Goal: Obtain resource: Obtain resource

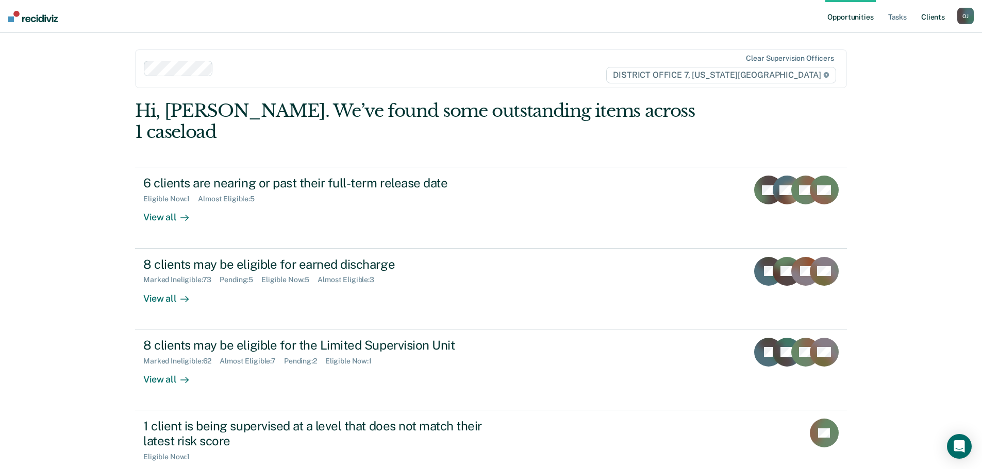
click at [938, 16] on link "Client s" at bounding box center [933, 16] width 28 height 33
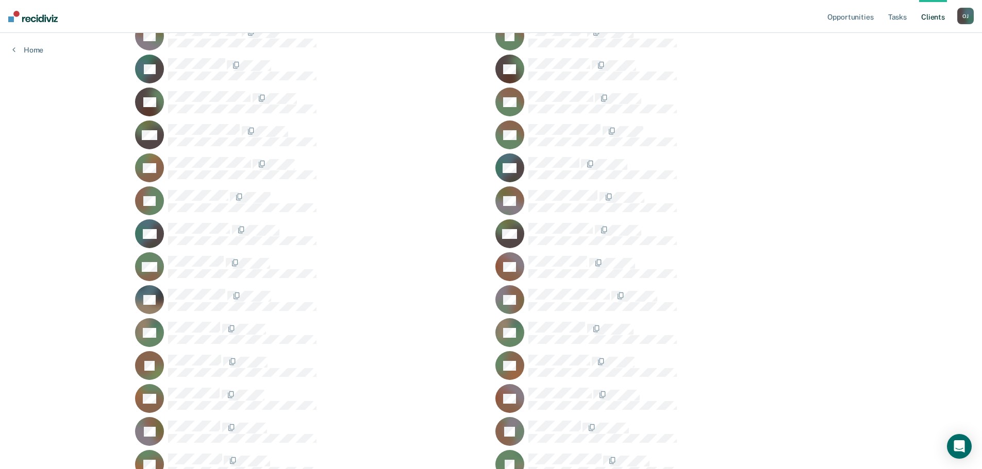
scroll to position [1752, 0]
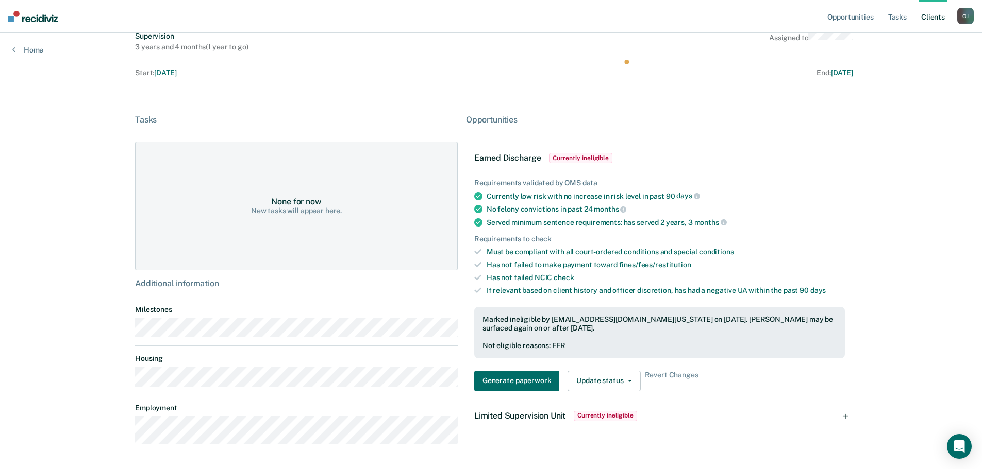
scroll to position [155, 0]
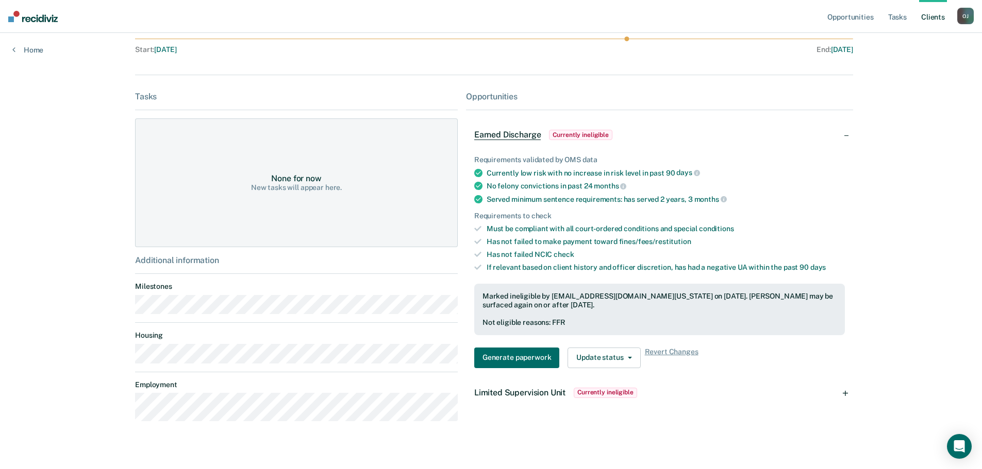
click at [594, 395] on span "Currently ineligible" at bounding box center [604, 393] width 63 height 10
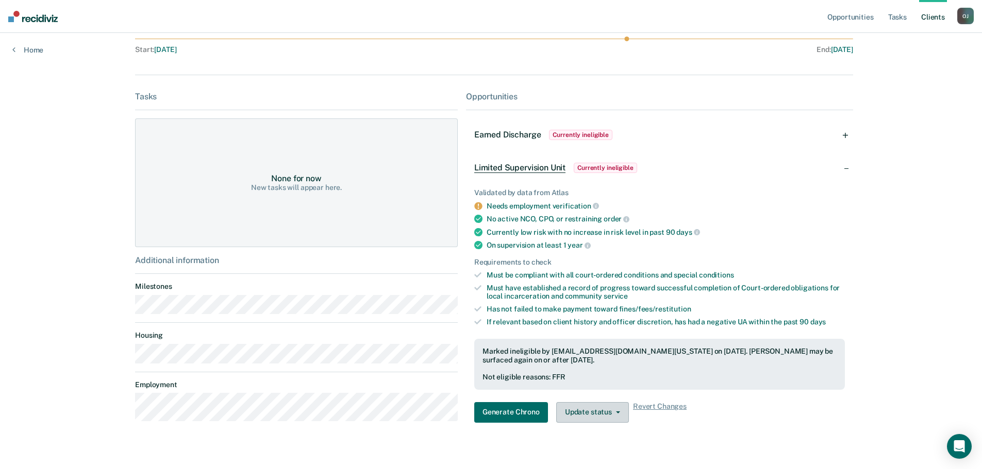
click at [587, 409] on button "Update status" at bounding box center [592, 412] width 73 height 21
click at [518, 445] on main "MS Contacts Preferred Name Preferred Contact None Call Text Email None Prototyp…" at bounding box center [491, 169] width 736 height 582
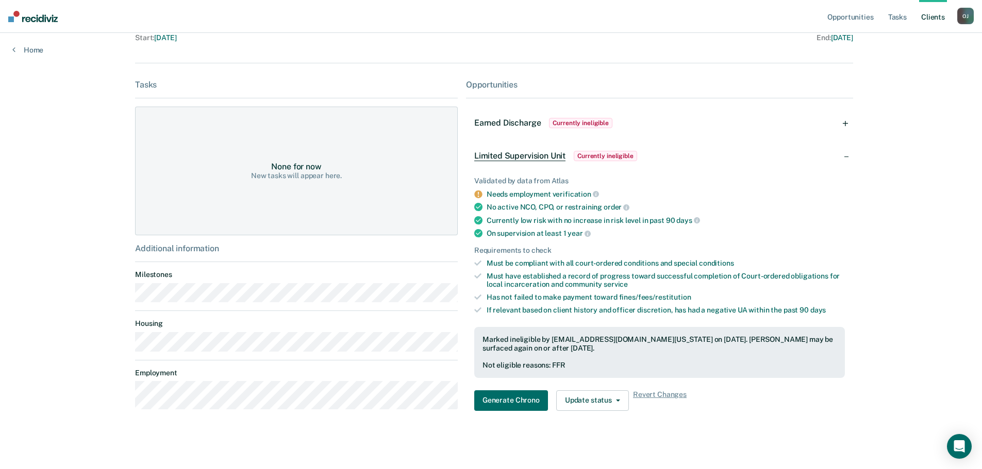
scroll to position [170, 0]
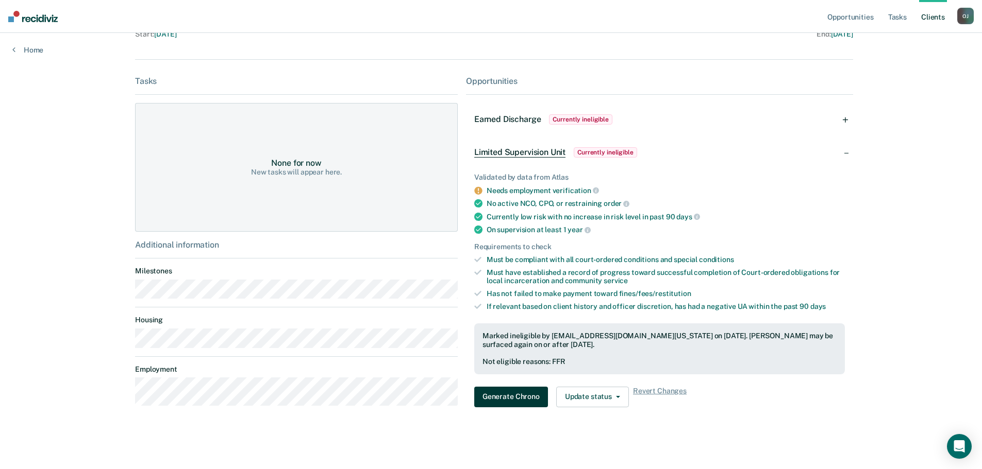
click at [518, 399] on button "Generate Chrono" at bounding box center [511, 397] width 74 height 21
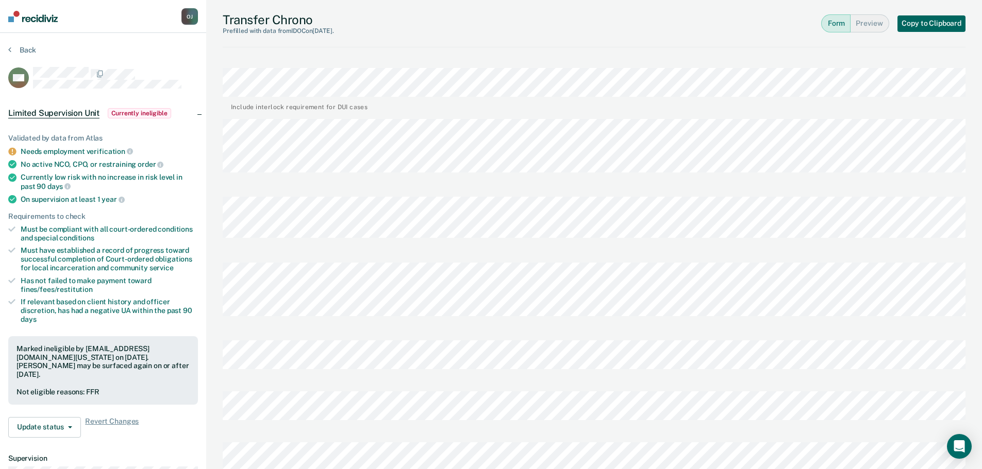
click at [923, 27] on button "Copy to Clipboard" at bounding box center [931, 23] width 68 height 16
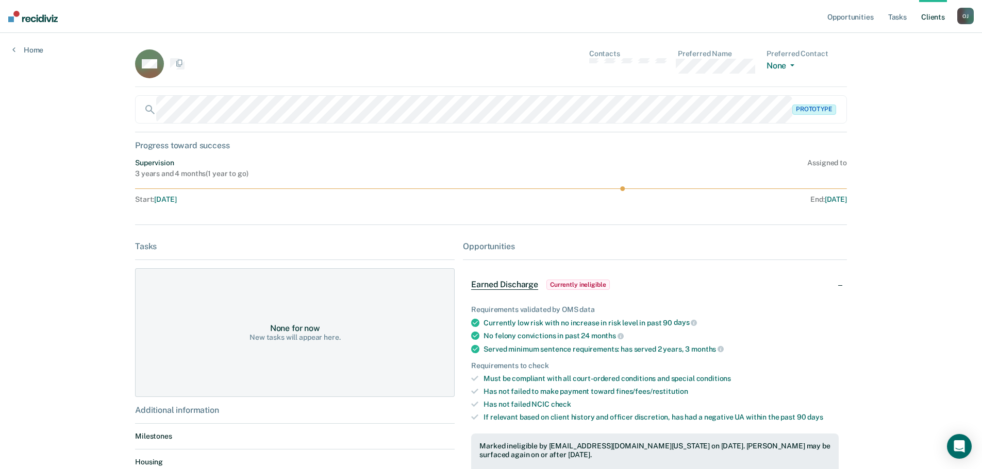
scroll to position [168, 0]
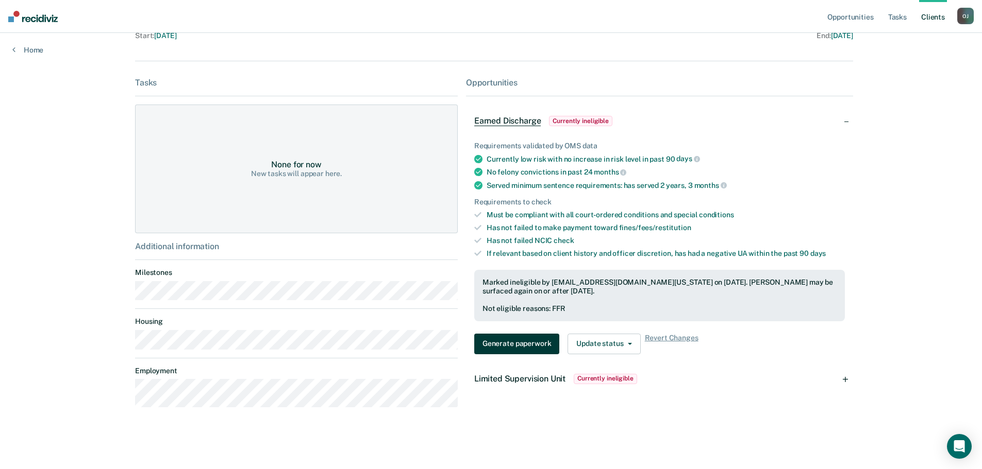
click at [536, 344] on button "Generate paperwork" at bounding box center [516, 344] width 85 height 21
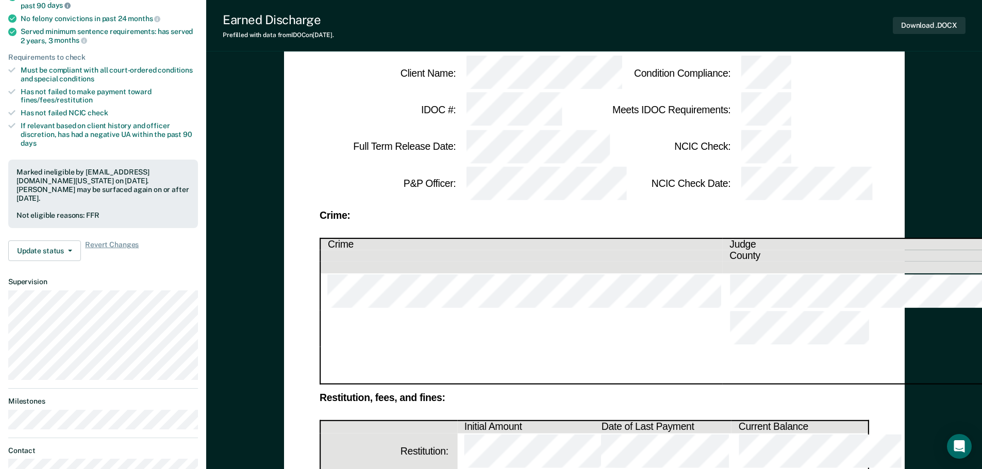
scroll to position [168, 0]
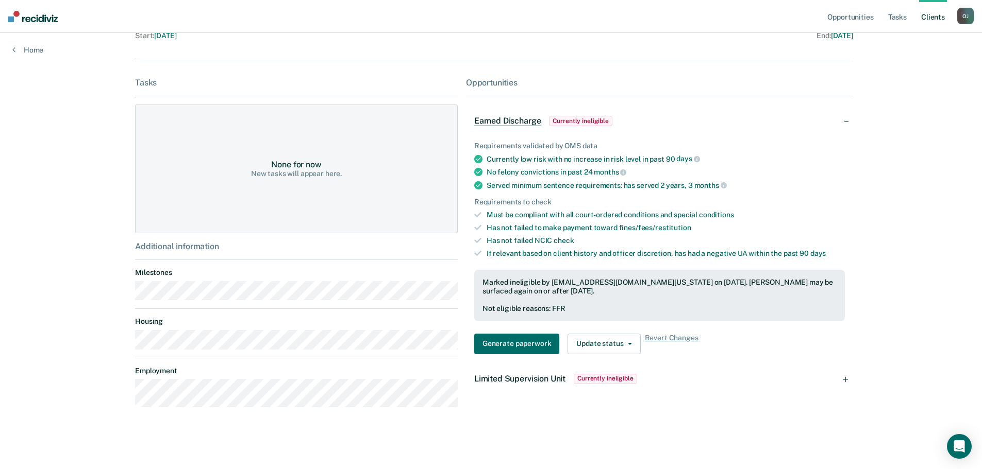
click at [541, 375] on span "Limited Supervision Unit" at bounding box center [519, 379] width 91 height 10
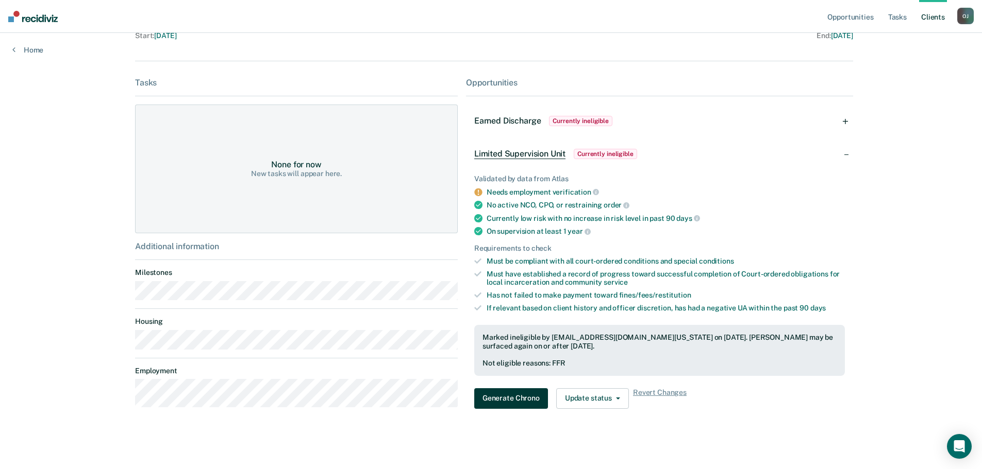
click at [533, 398] on button "Generate Chrono" at bounding box center [511, 399] width 74 height 21
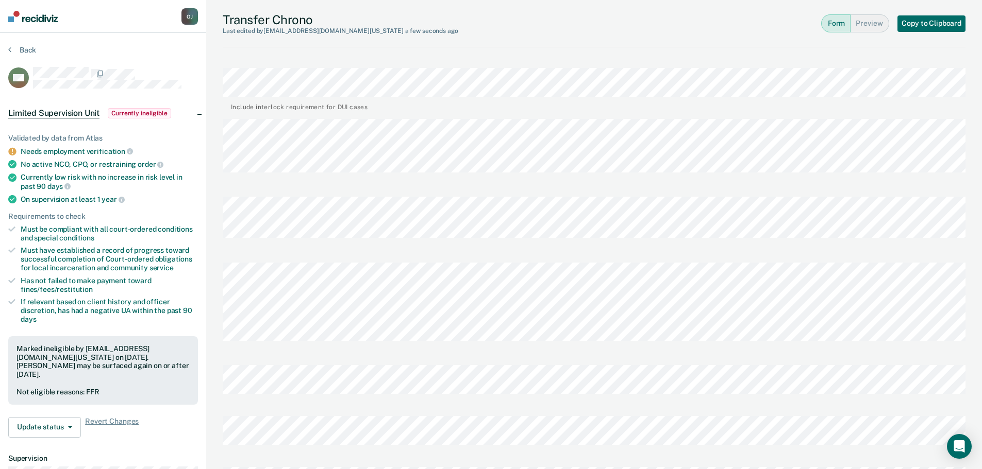
click at [877, 28] on button "Preview" at bounding box center [869, 23] width 39 height 18
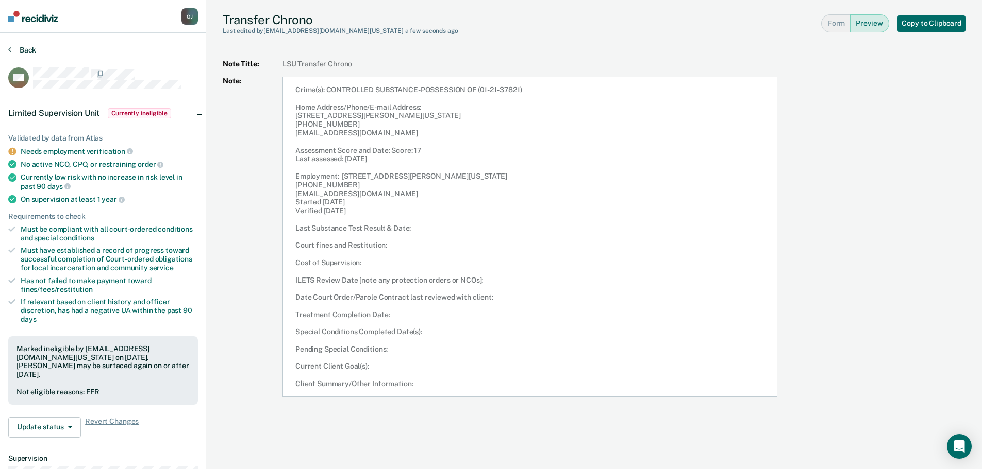
click at [11, 46] on icon at bounding box center [9, 49] width 3 height 8
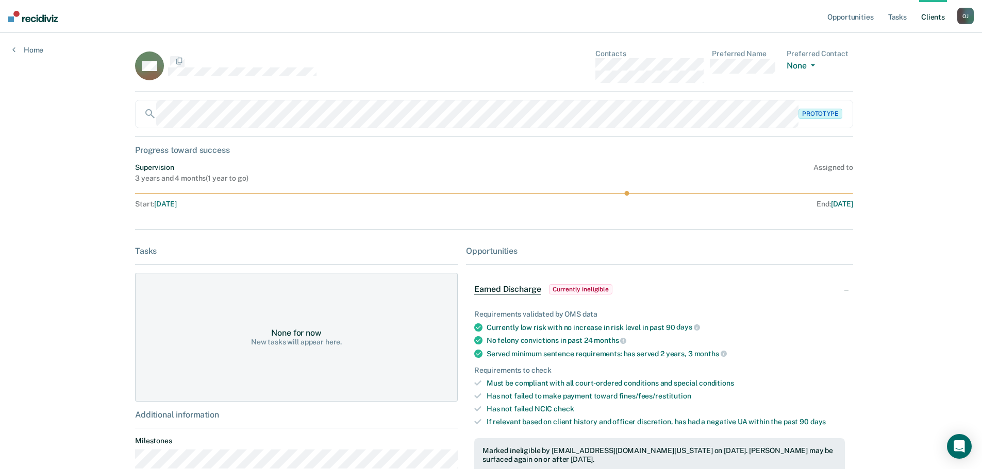
scroll to position [168, 0]
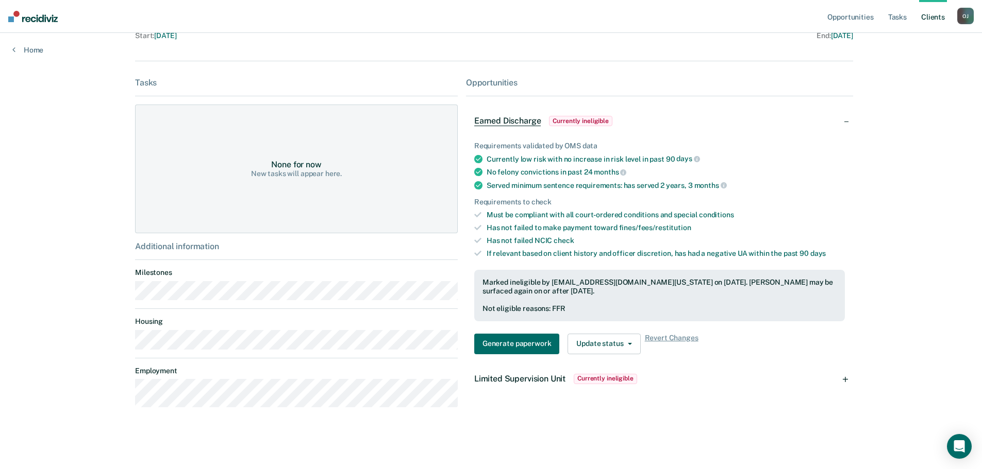
click at [11, 46] on div "Home" at bounding box center [28, 44] width 56 height 22
click at [27, 52] on link "Home" at bounding box center [27, 49] width 31 height 9
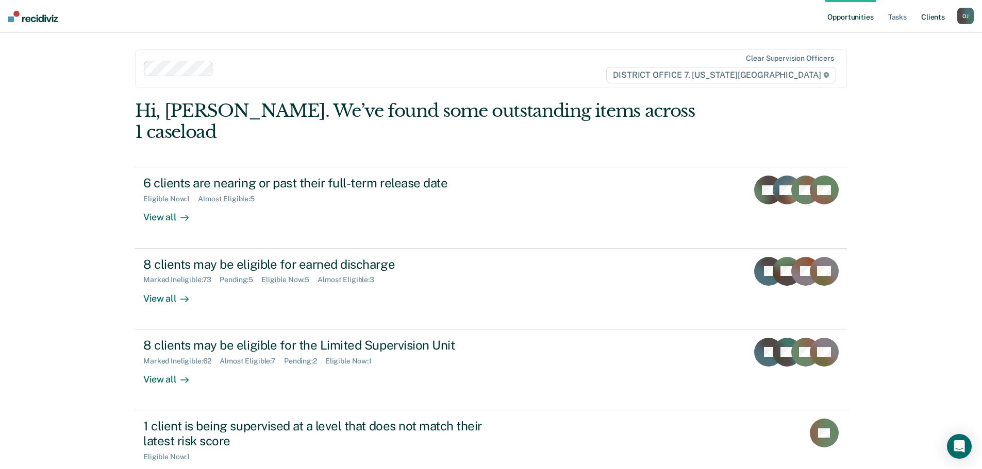
click at [932, 20] on link "Client s" at bounding box center [933, 16] width 28 height 33
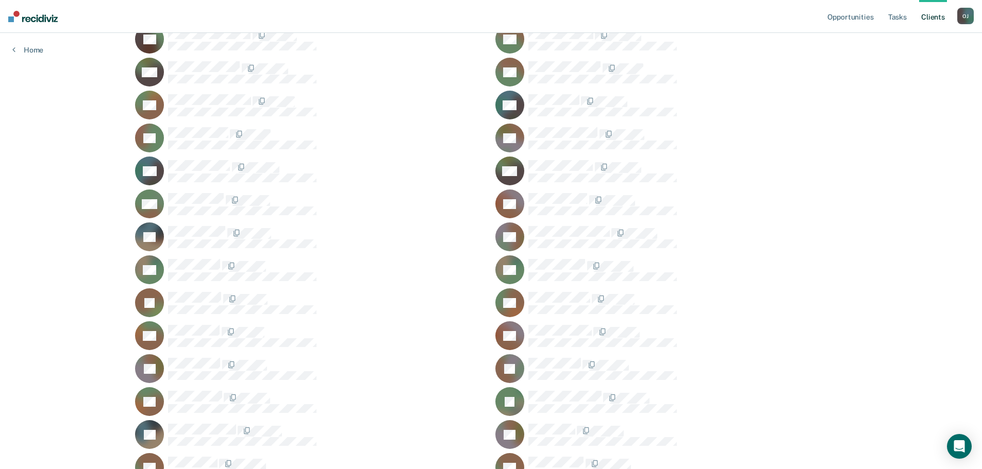
scroll to position [1803, 0]
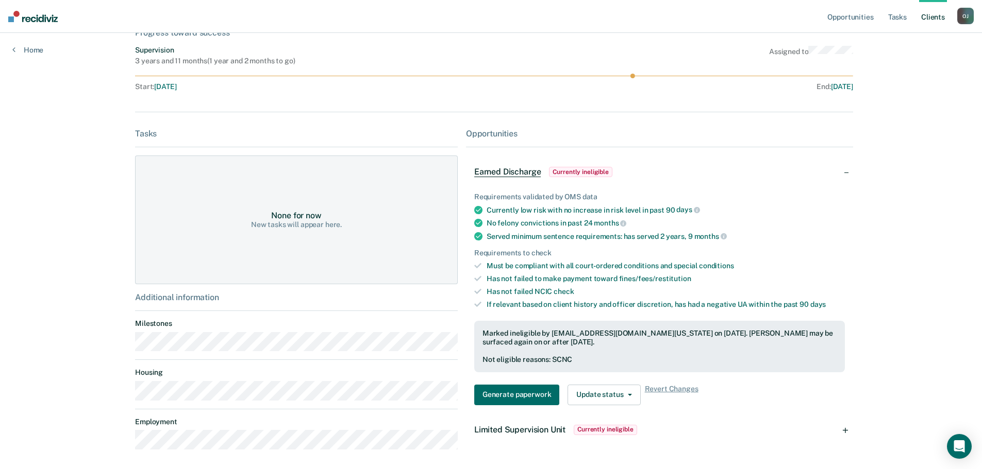
scroll to position [160, 0]
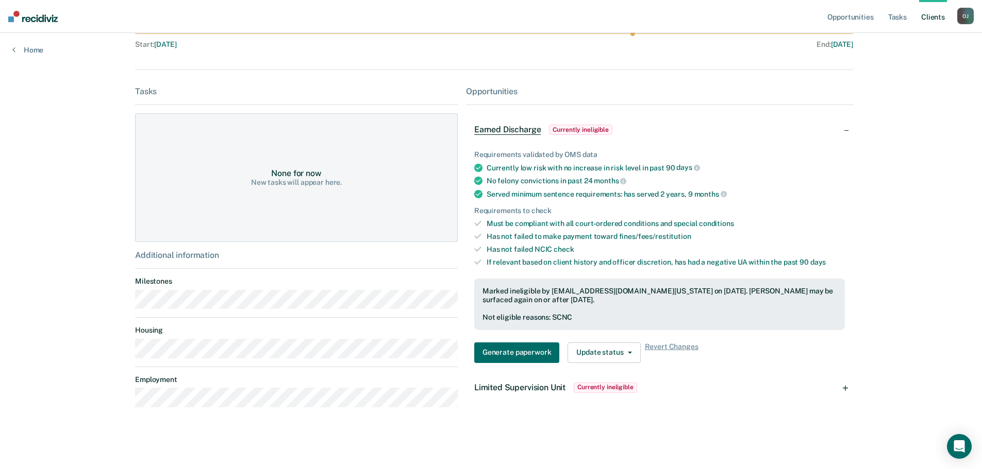
click at [586, 388] on span "Currently ineligible" at bounding box center [604, 388] width 63 height 10
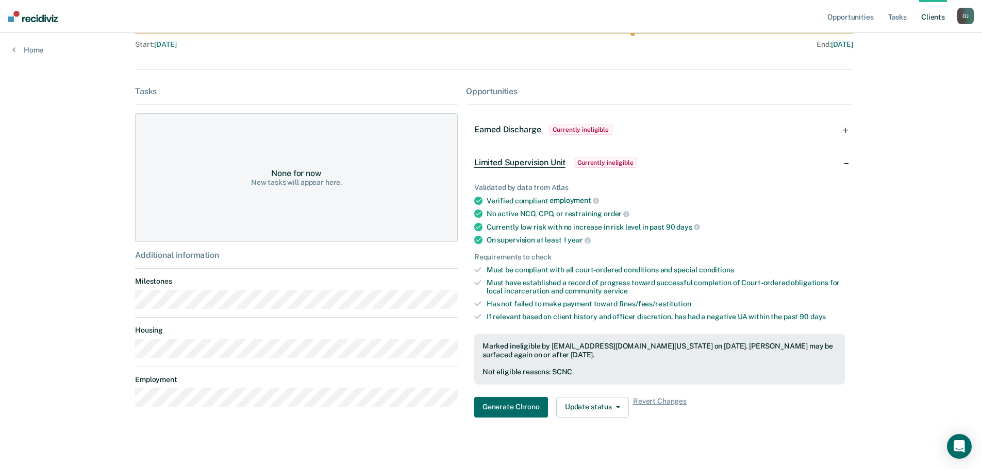
click at [506, 128] on span "Earned Discharge" at bounding box center [507, 130] width 66 height 10
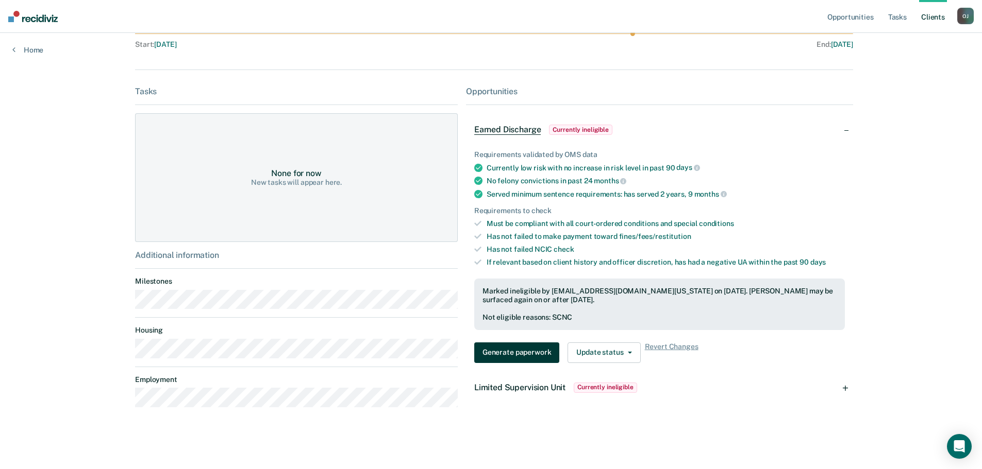
click at [509, 356] on button "Generate paperwork" at bounding box center [516, 353] width 85 height 21
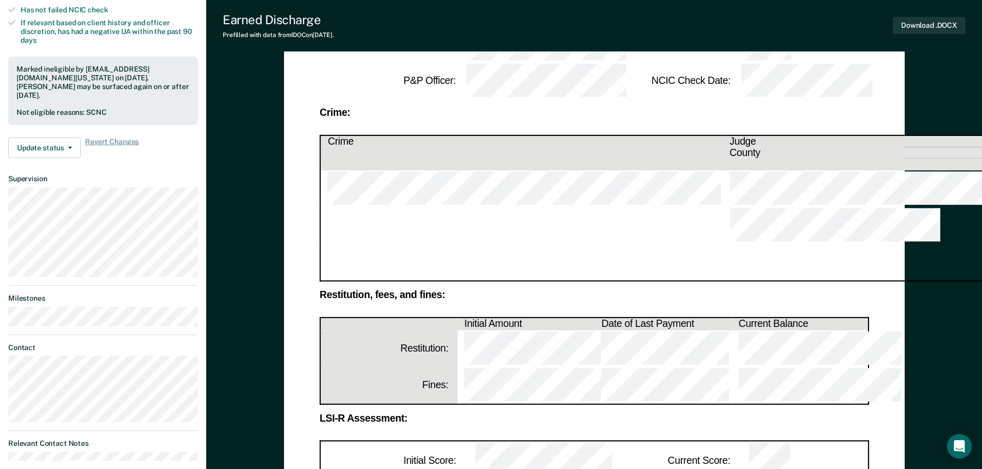
scroll to position [155, 0]
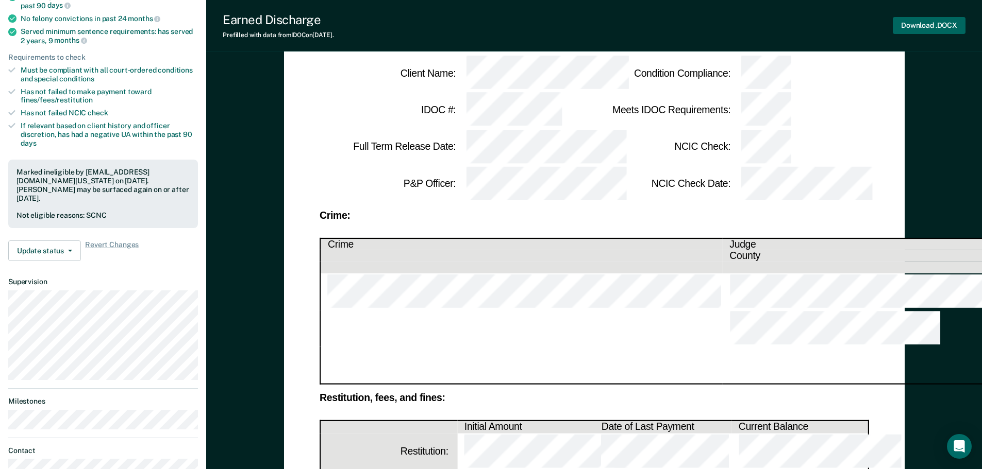
click at [937, 31] on button "Download .DOCX" at bounding box center [928, 25] width 73 height 17
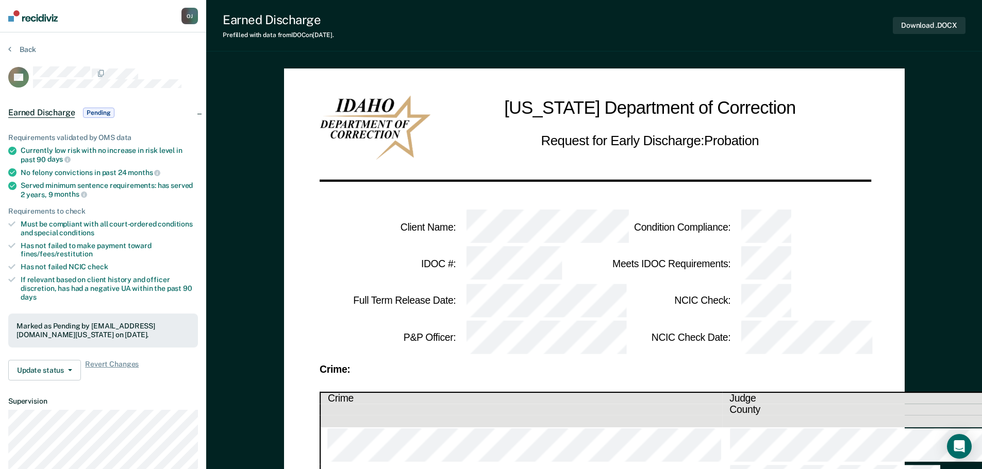
scroll to position [0, 0]
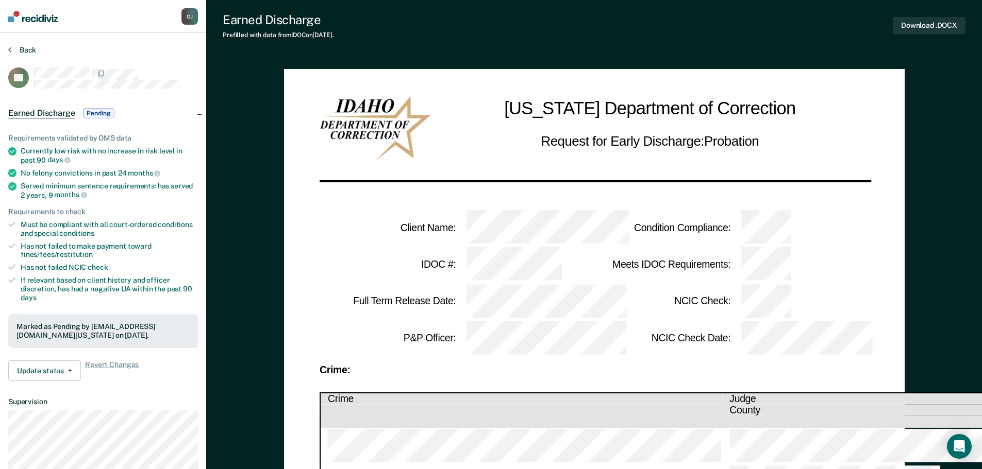
click at [19, 54] on button "Back" at bounding box center [22, 49] width 28 height 9
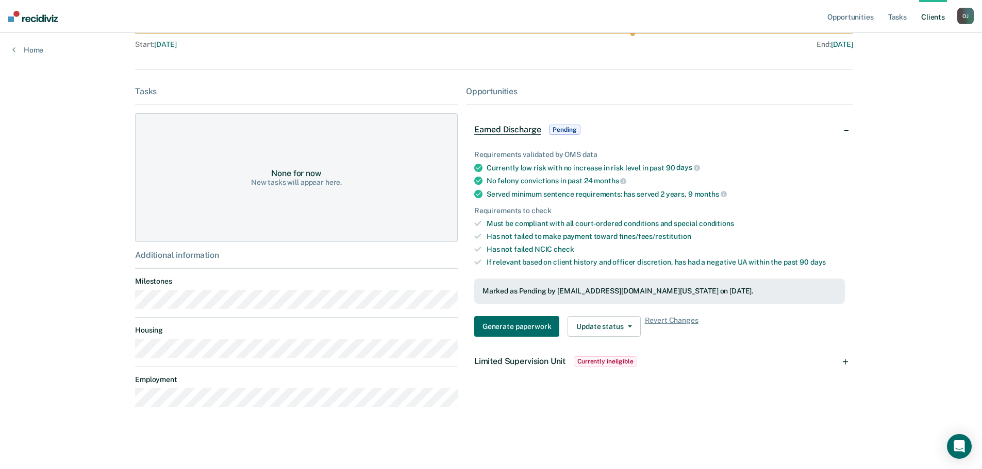
click at [932, 21] on link "Client s" at bounding box center [933, 16] width 28 height 33
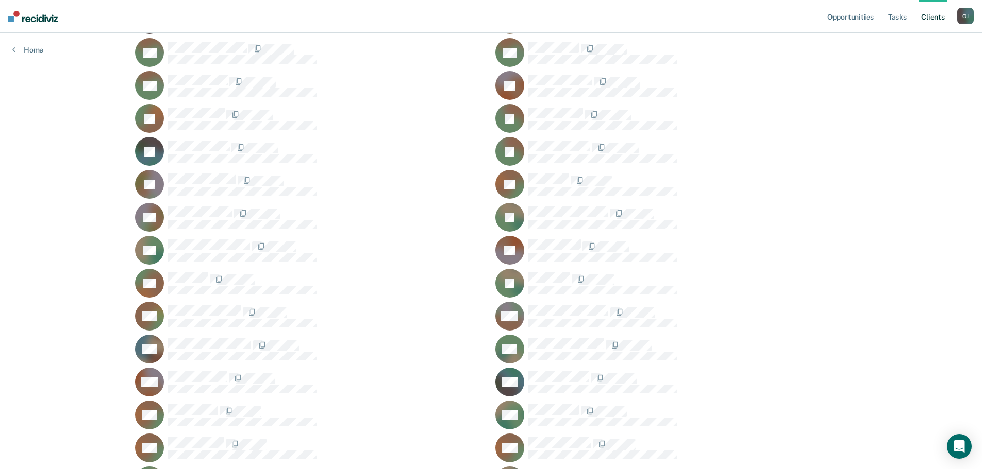
scroll to position [1237, 0]
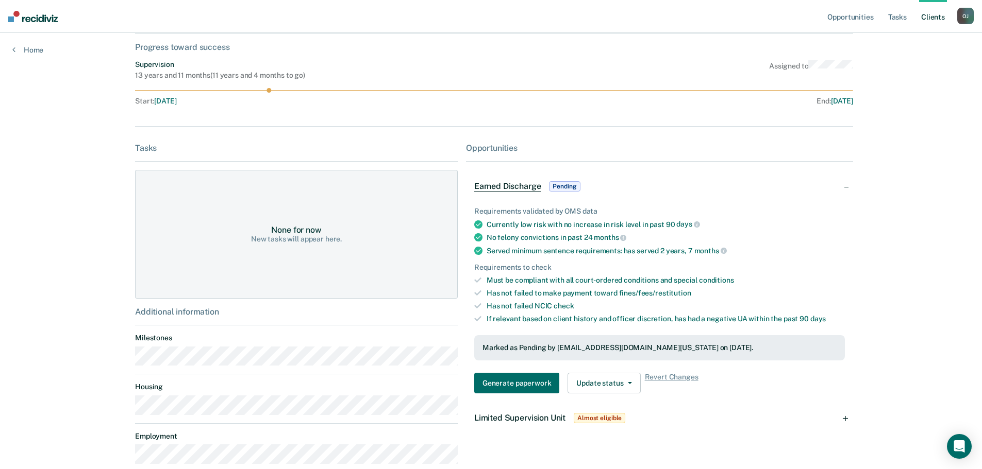
scroll to position [160, 0]
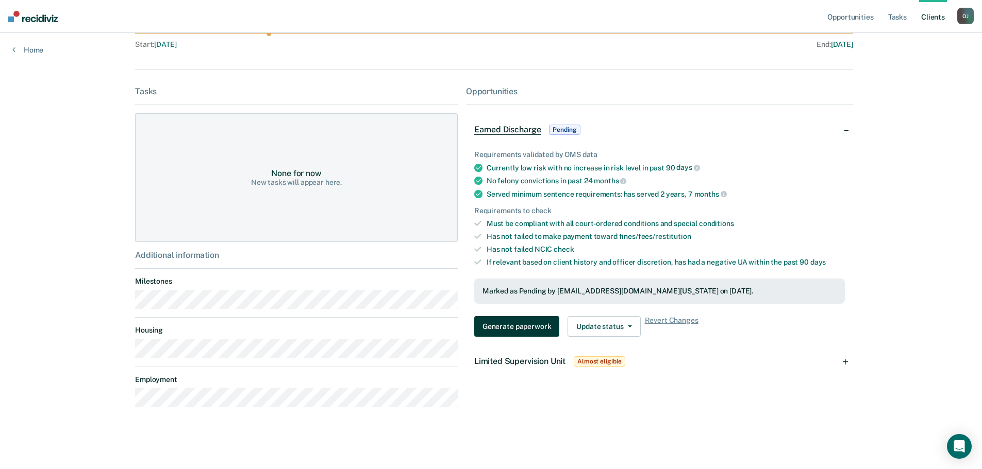
click at [525, 330] on button "Generate paperwork" at bounding box center [516, 326] width 85 height 21
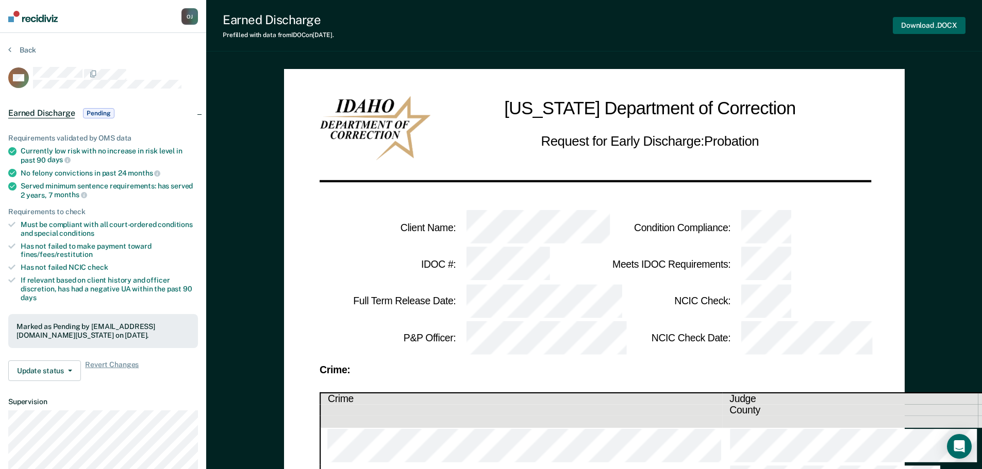
click at [925, 24] on button "Download .DOCX" at bounding box center [928, 25] width 73 height 17
